Goal: Task Accomplishment & Management: Manage account settings

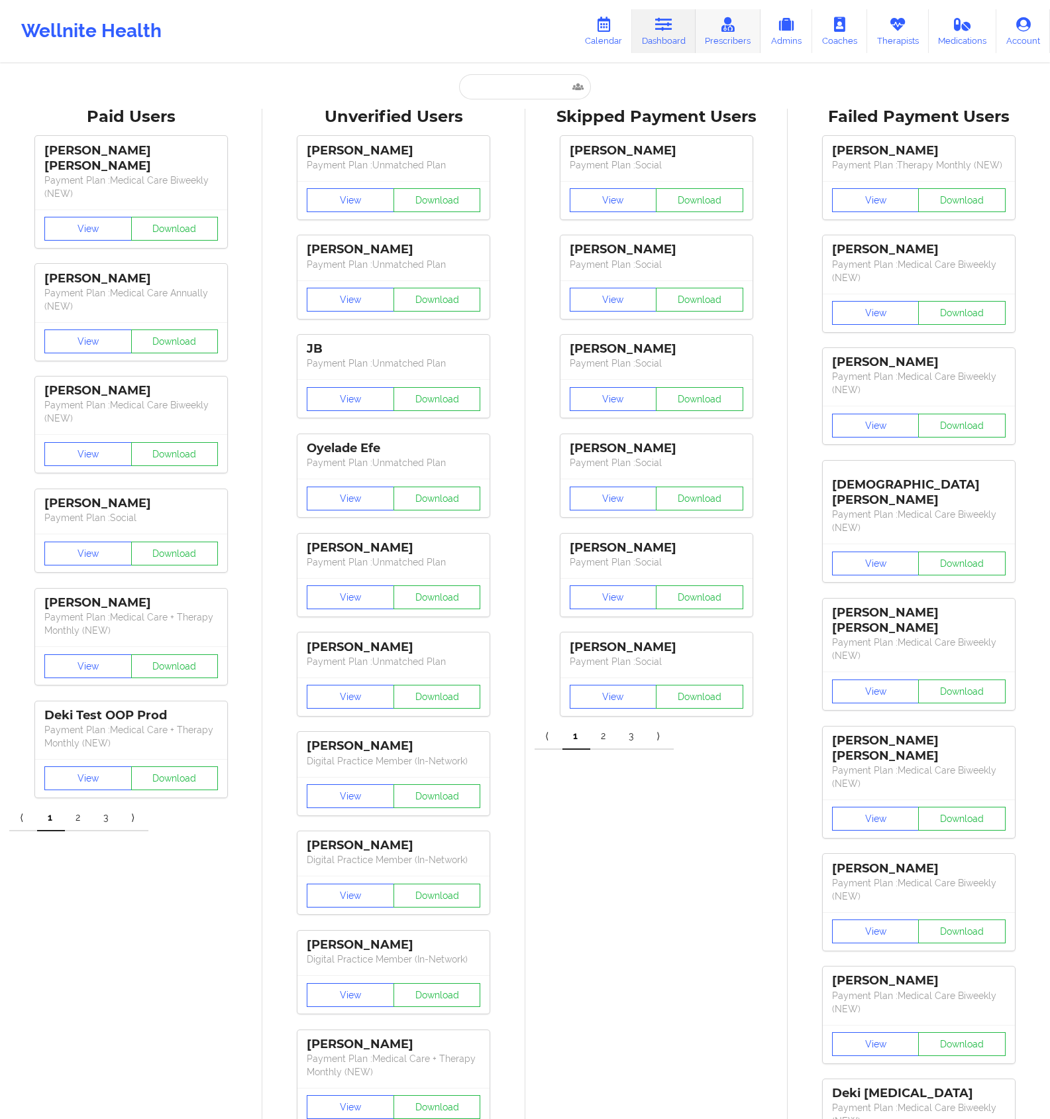
click at [734, 36] on link "Prescribers" at bounding box center [729, 31] width 66 height 44
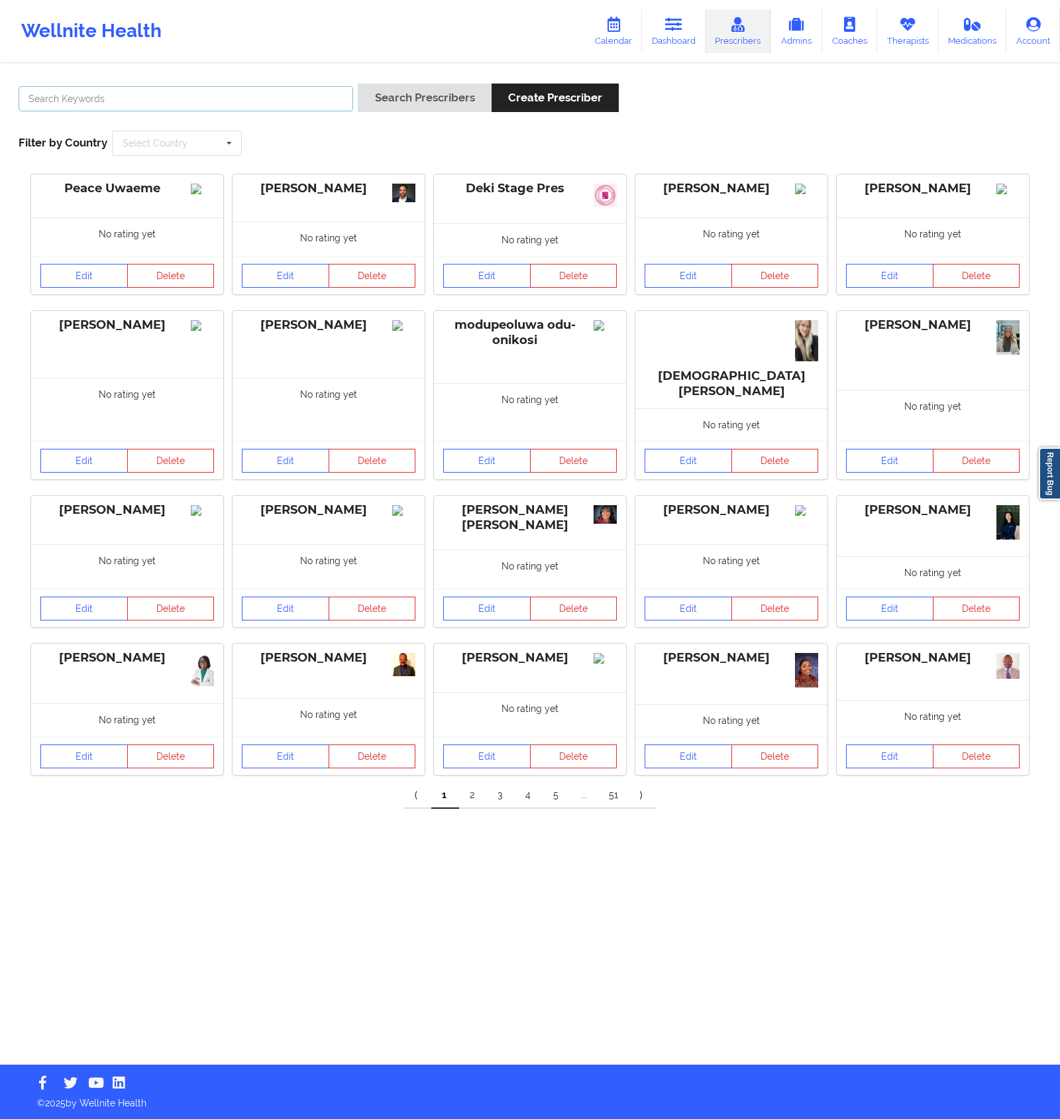
click at [250, 99] on input "text" at bounding box center [186, 98] width 335 height 25
type input "[PERSON_NAME]"
click at [358, 83] on button "Search Prescribers" at bounding box center [424, 97] width 133 height 28
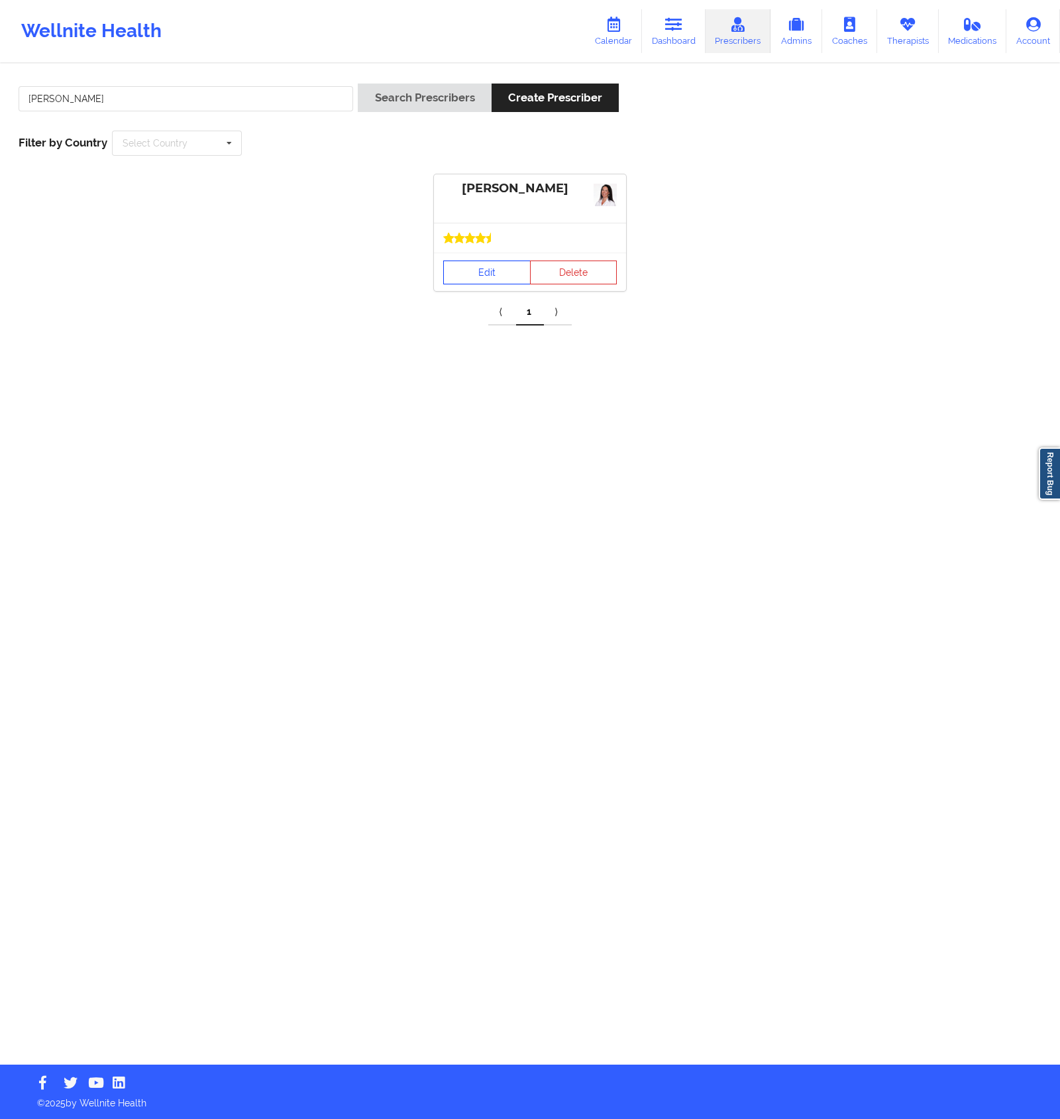
click at [476, 264] on link "Edit" at bounding box center [486, 272] width 87 height 24
